Goal: Information Seeking & Learning: Learn about a topic

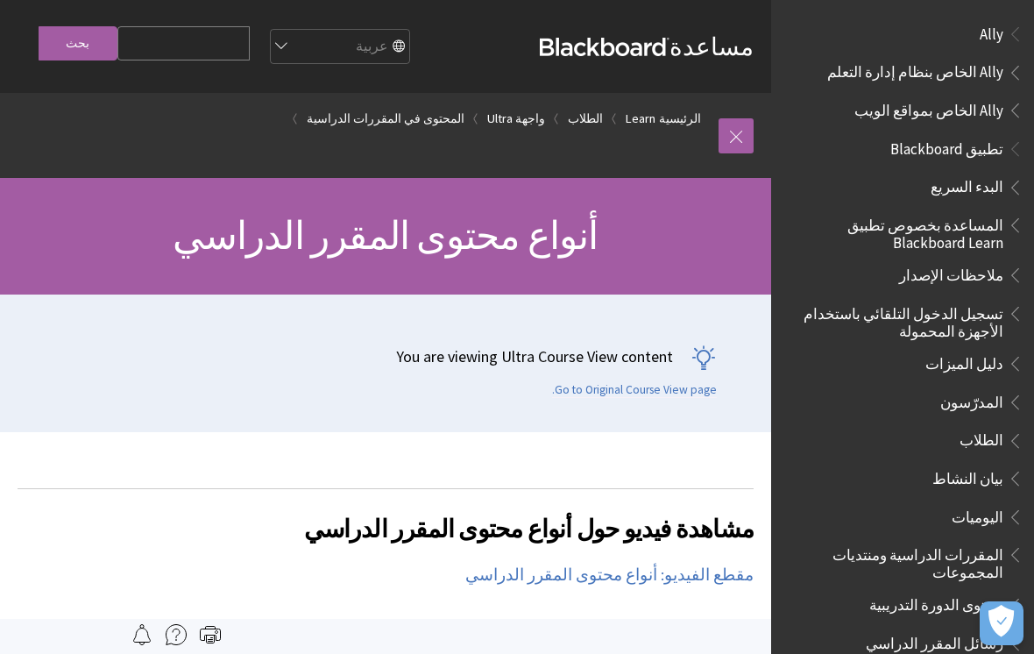
scroll to position [1974, 0]
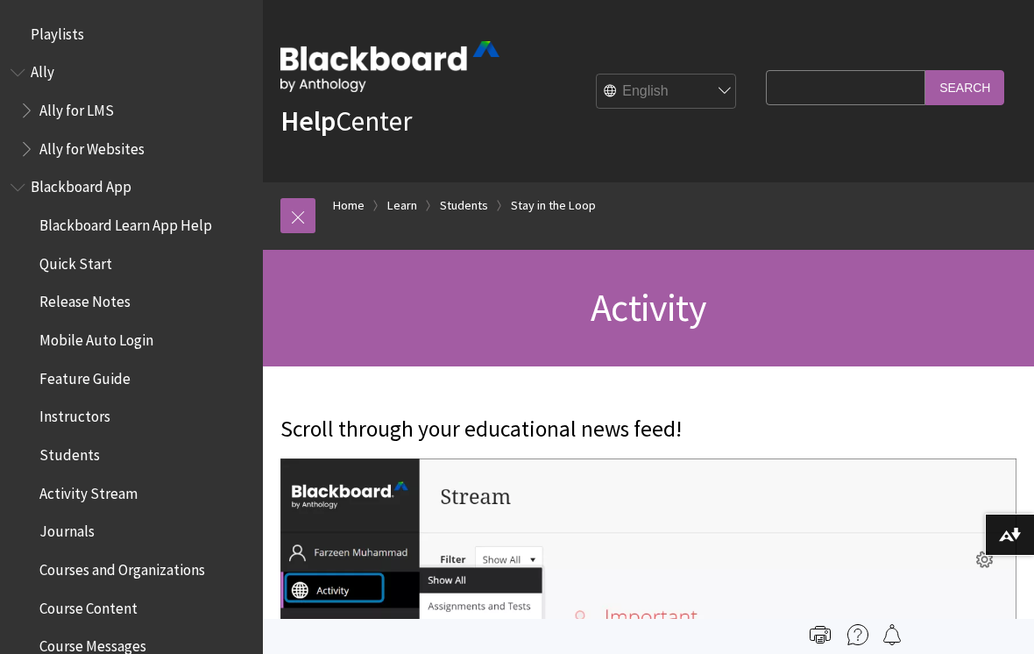
scroll to position [1775, 0]
